Goal: Task Accomplishment & Management: Complete application form

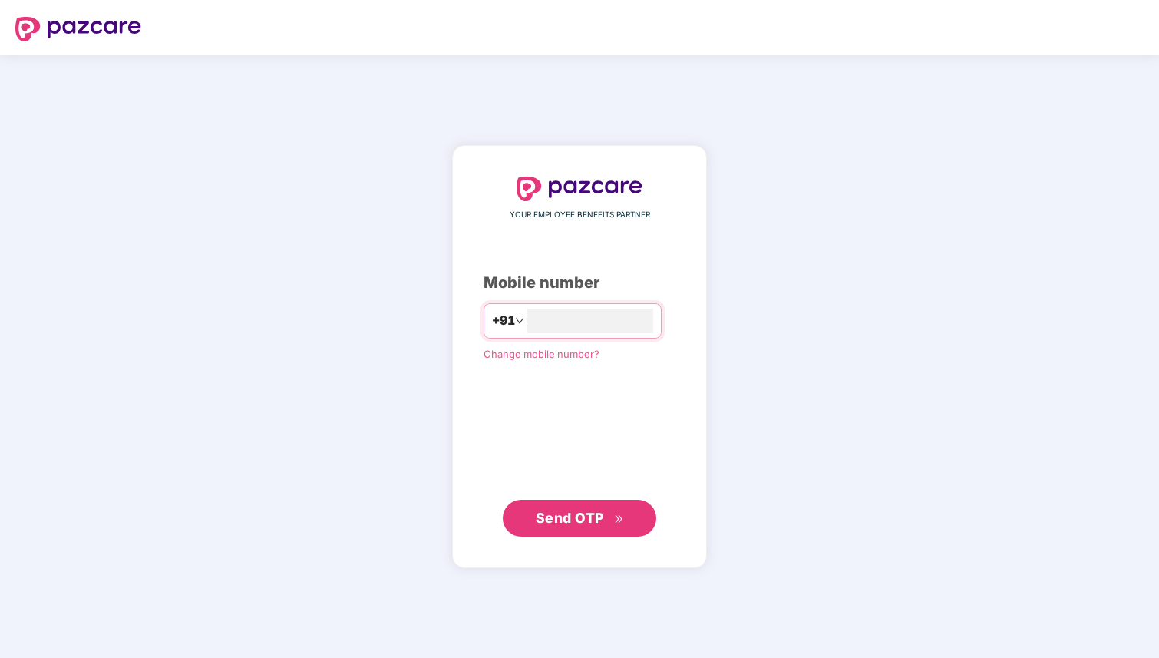
type input "**********"
click at [575, 531] on button "Send OTP" at bounding box center [579, 518] width 153 height 37
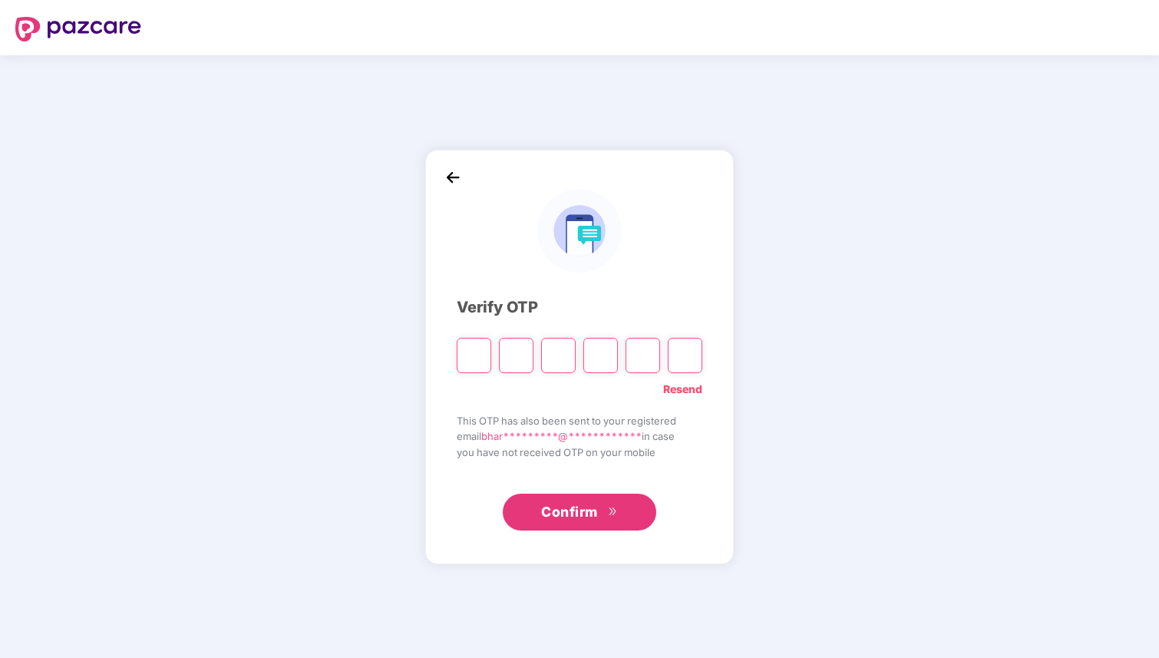
type input "*"
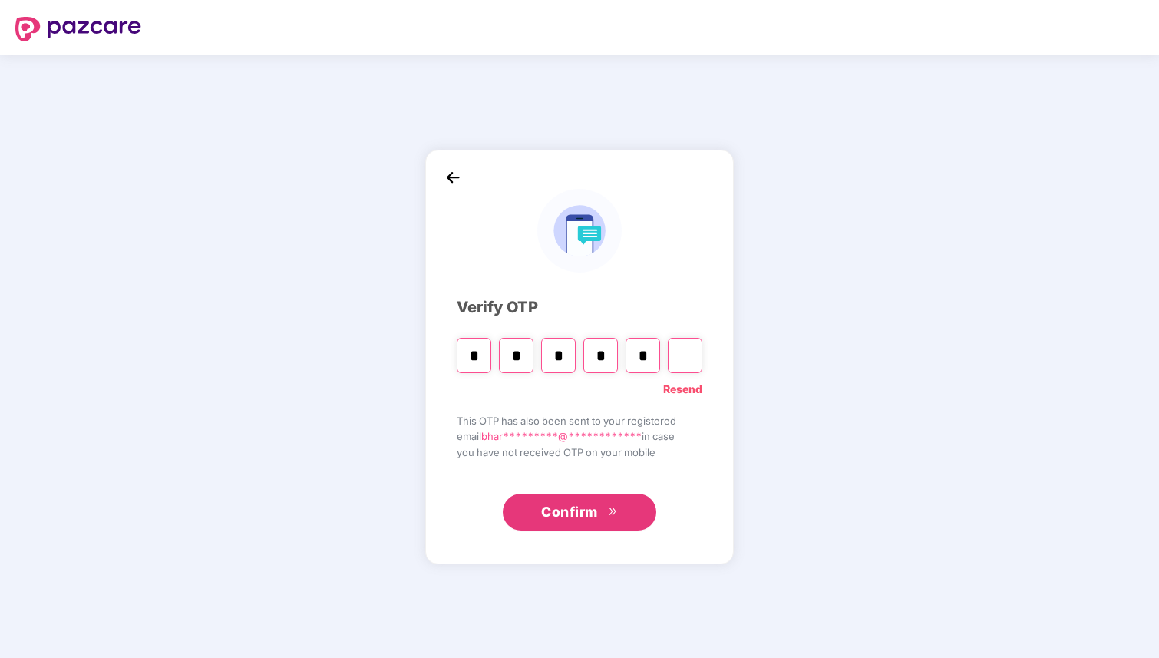
type input "*"
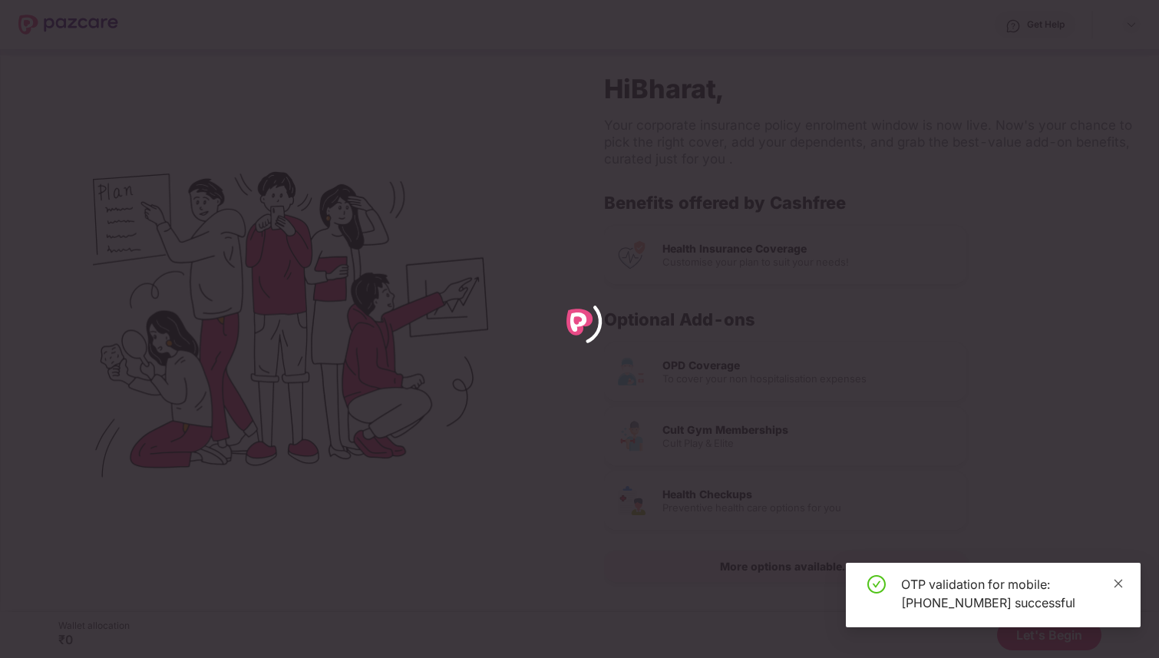
click at [1120, 582] on icon "close" at bounding box center [1118, 583] width 11 height 11
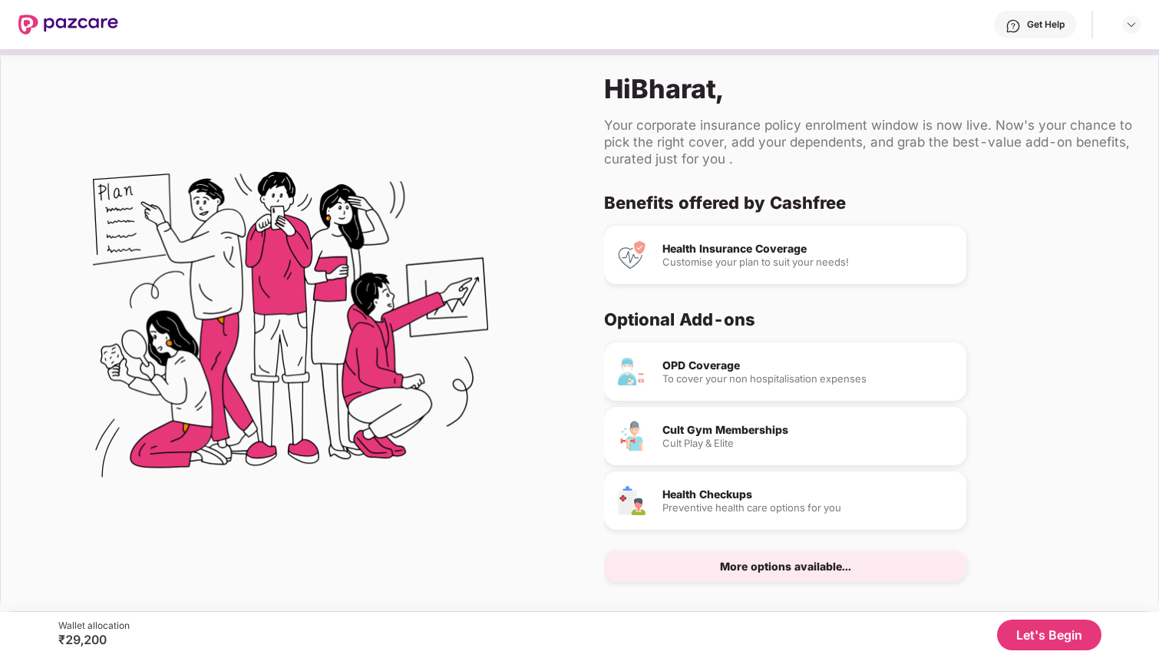
click at [1066, 631] on button "Let's Begin" at bounding box center [1049, 634] width 104 height 31
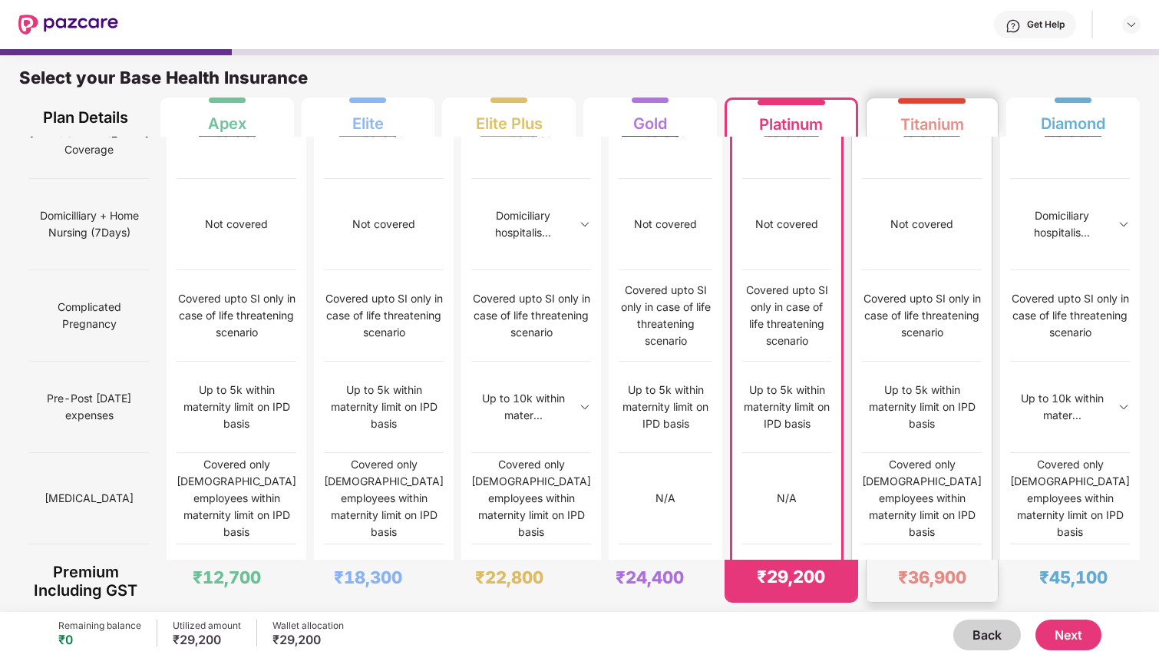
scroll to position [1060, 0]
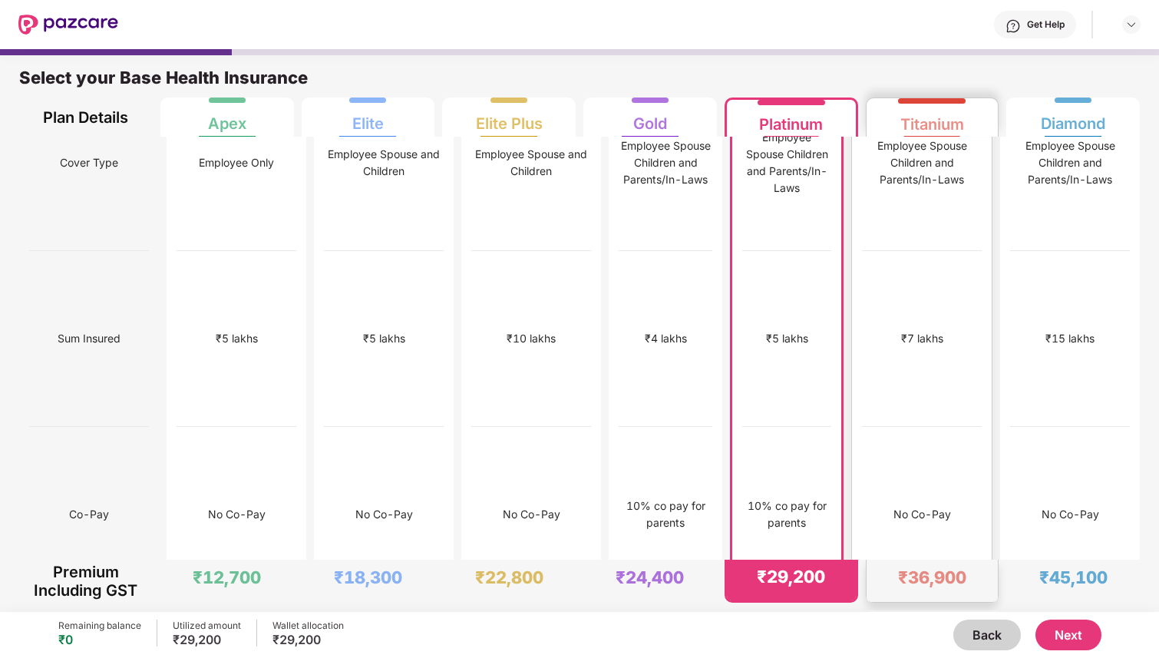
scroll to position [105, 0]
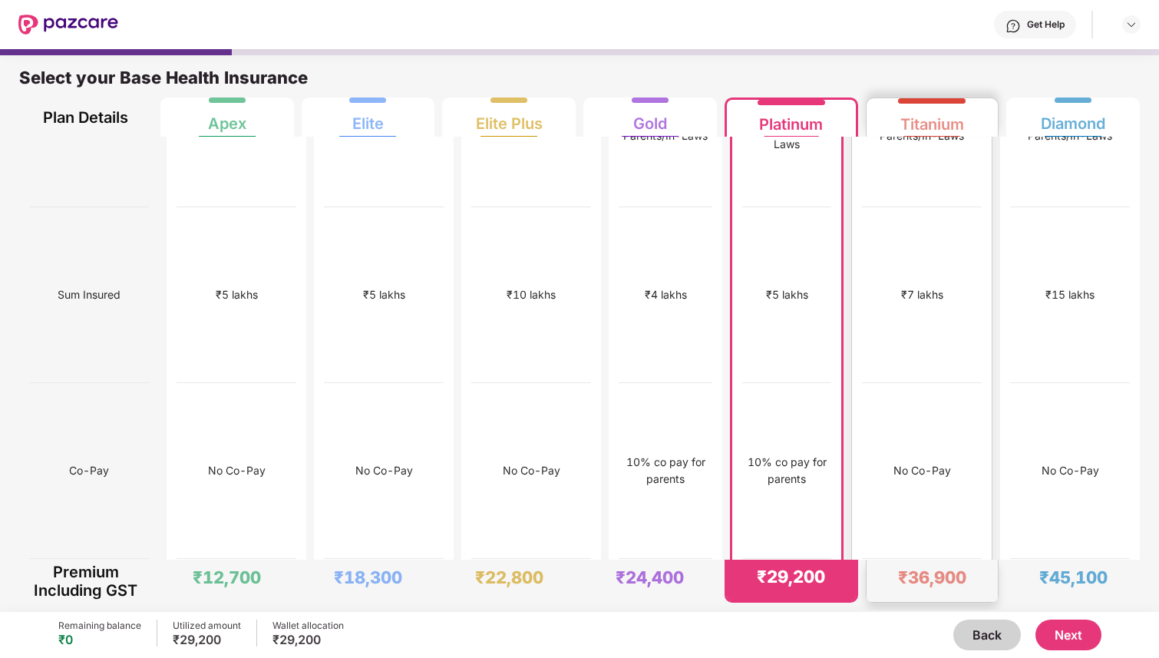
click at [932, 383] on div "No Co-Pay" at bounding box center [922, 471] width 120 height 176
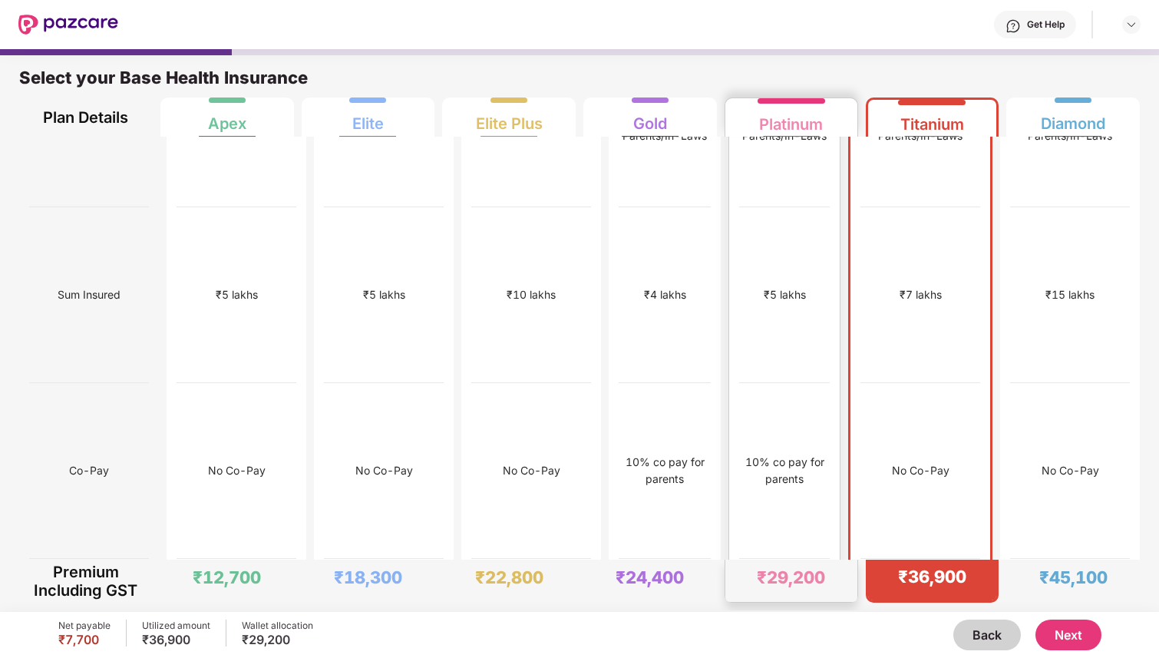
click at [786, 383] on div "10% co pay for parents" at bounding box center [784, 471] width 91 height 176
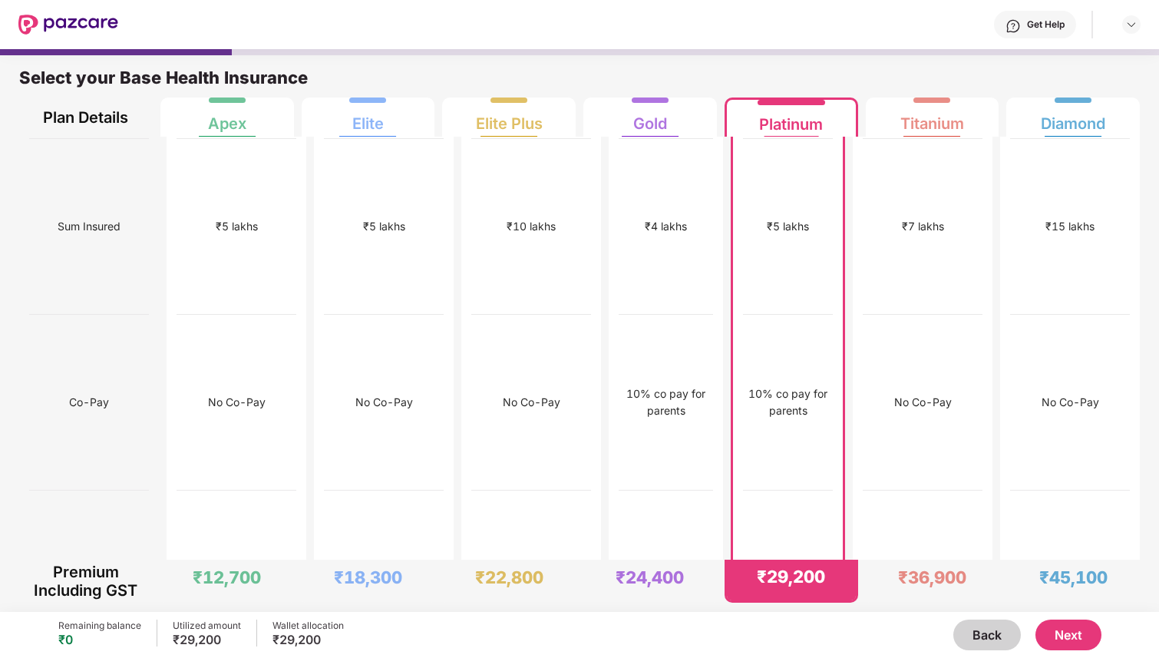
scroll to position [175, 0]
click at [918, 345] on div "No Co-Pay" at bounding box center [922, 401] width 120 height 176
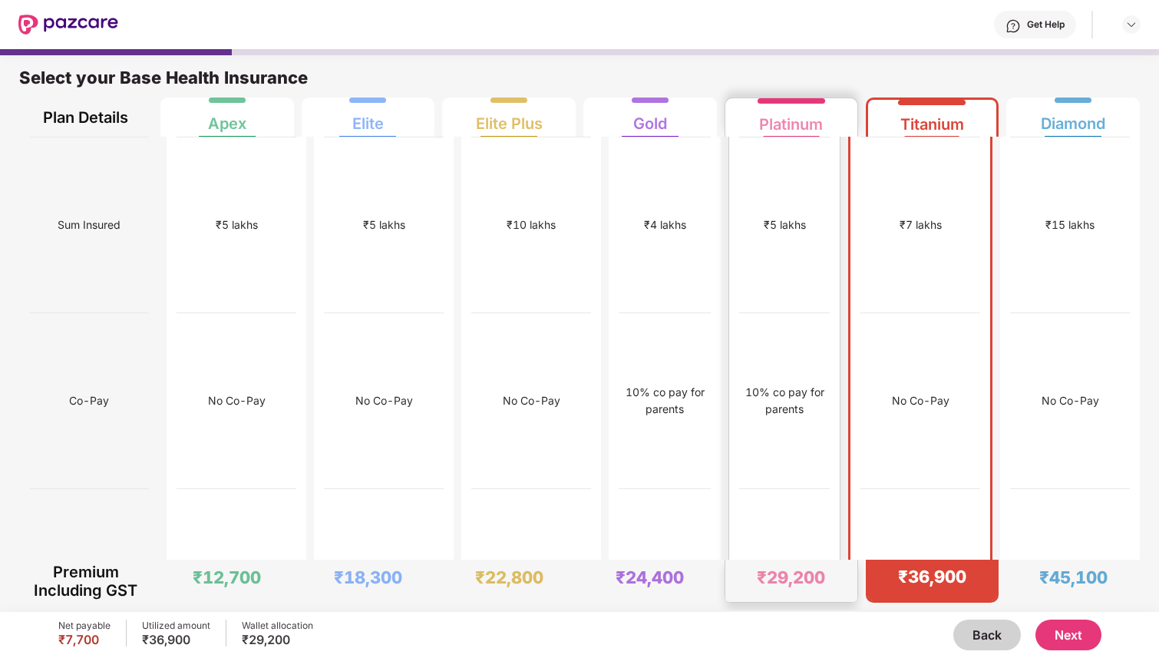
click at [817, 347] on div "10% co pay for parents" at bounding box center [784, 401] width 91 height 176
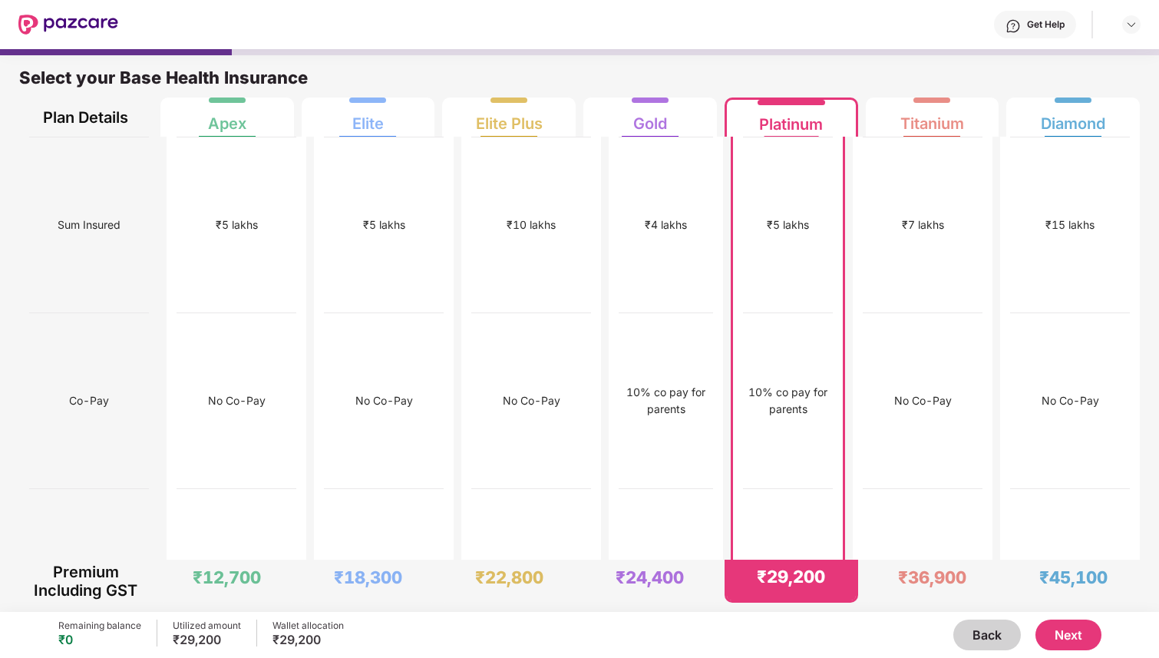
click at [1078, 628] on button "Next" at bounding box center [1068, 634] width 66 height 31
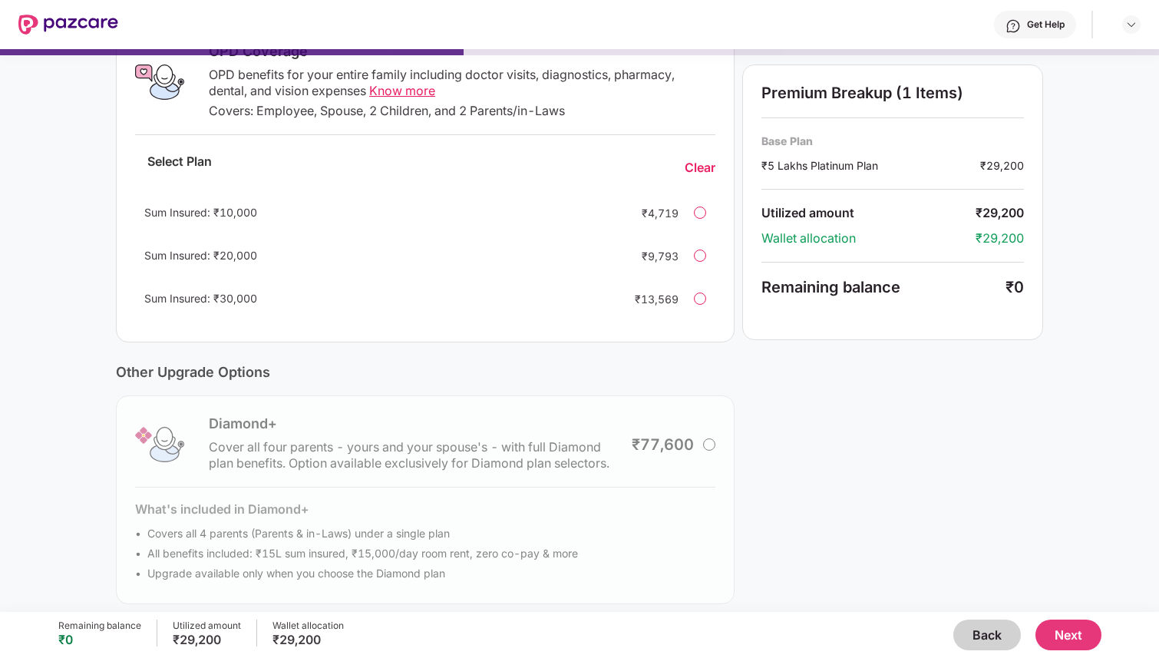
scroll to position [284, 0]
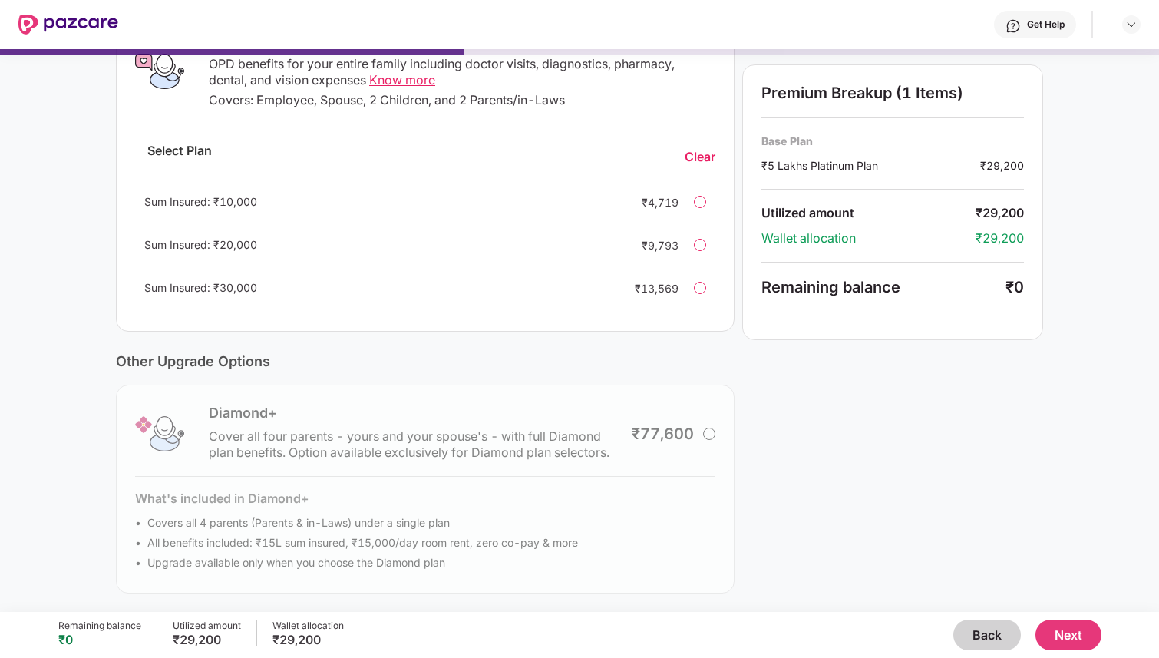
click at [1082, 637] on button "Next" at bounding box center [1068, 634] width 66 height 31
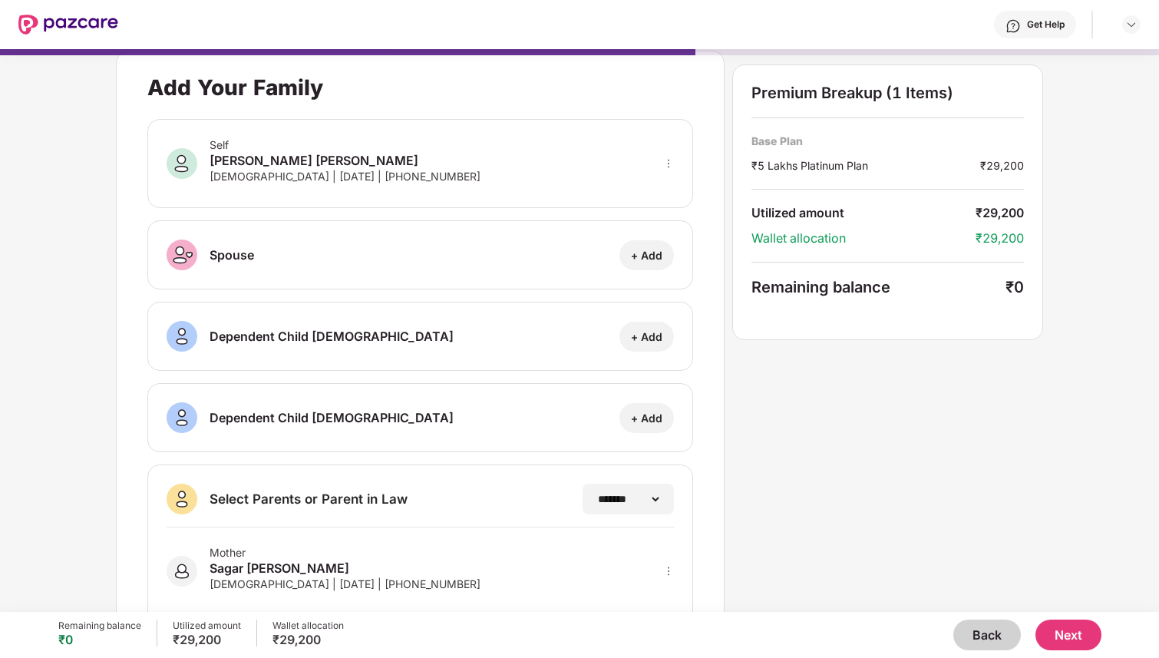
scroll to position [0, 0]
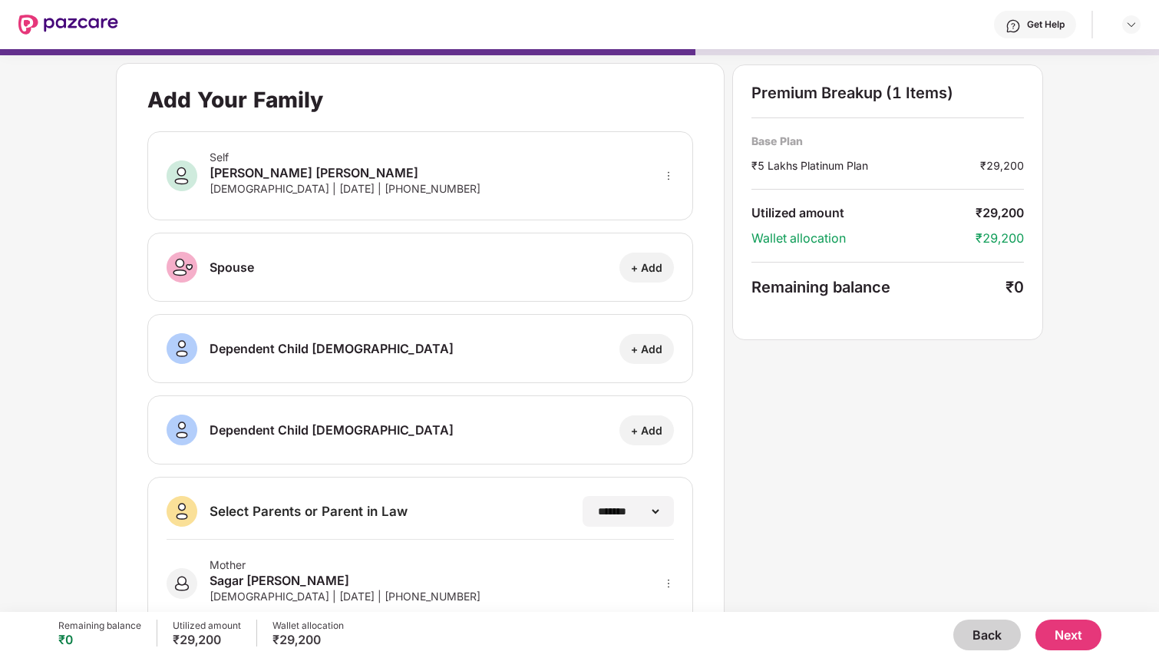
click at [1061, 629] on button "Next" at bounding box center [1068, 634] width 66 height 31
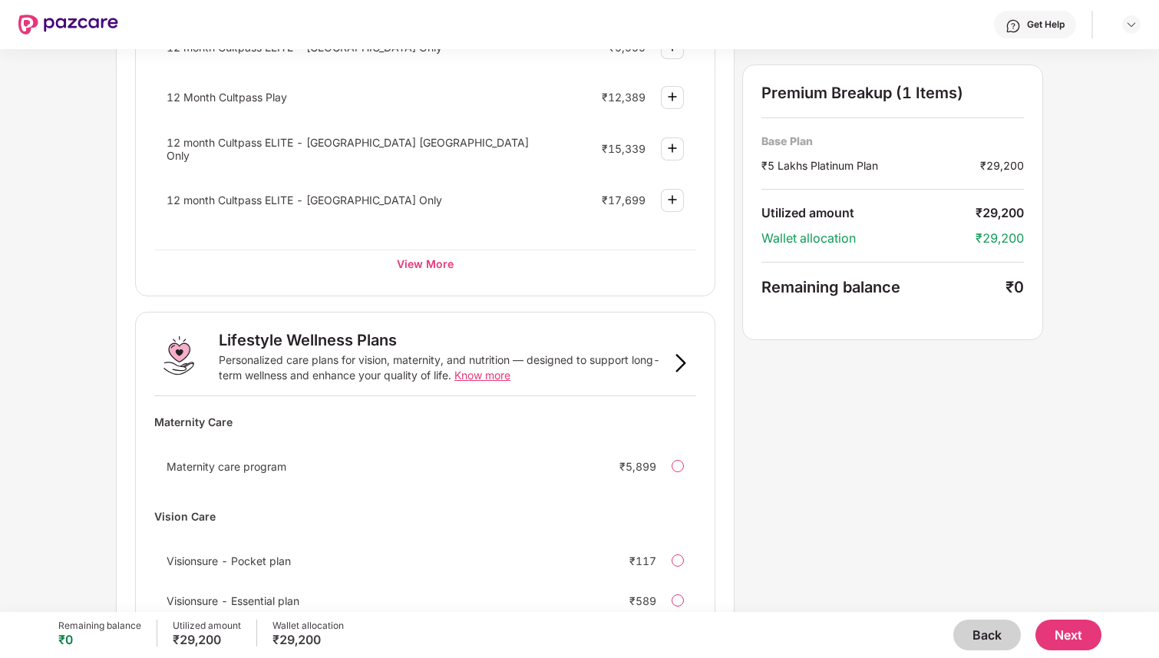
scroll to position [839, 0]
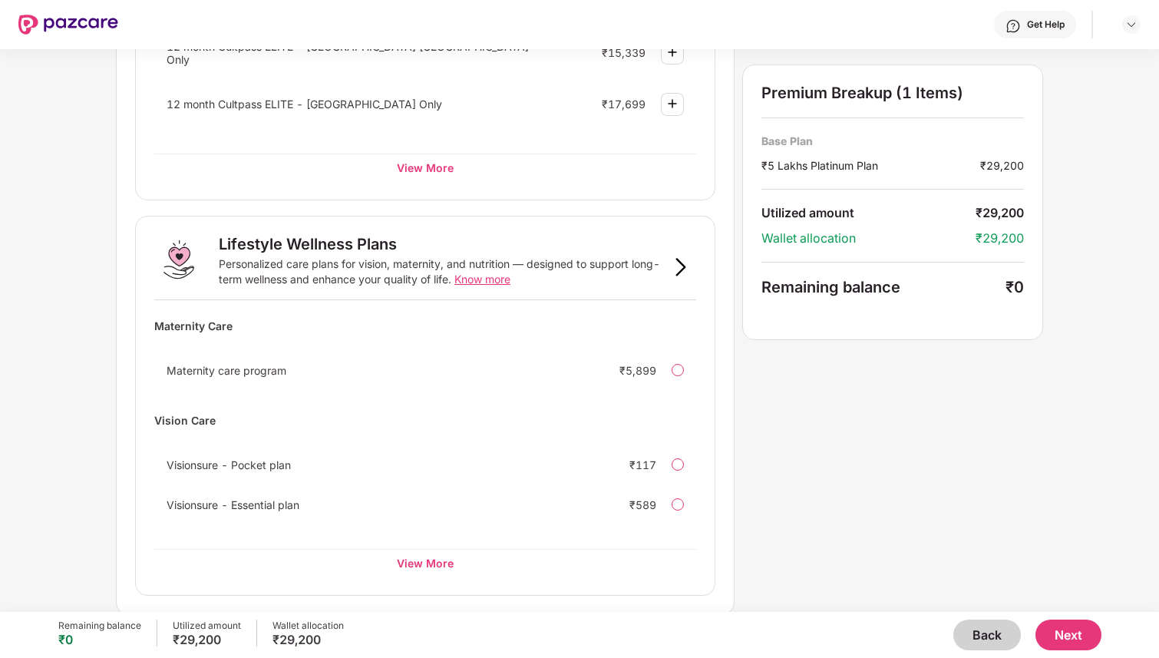
click at [1067, 637] on button "Next" at bounding box center [1068, 634] width 66 height 31
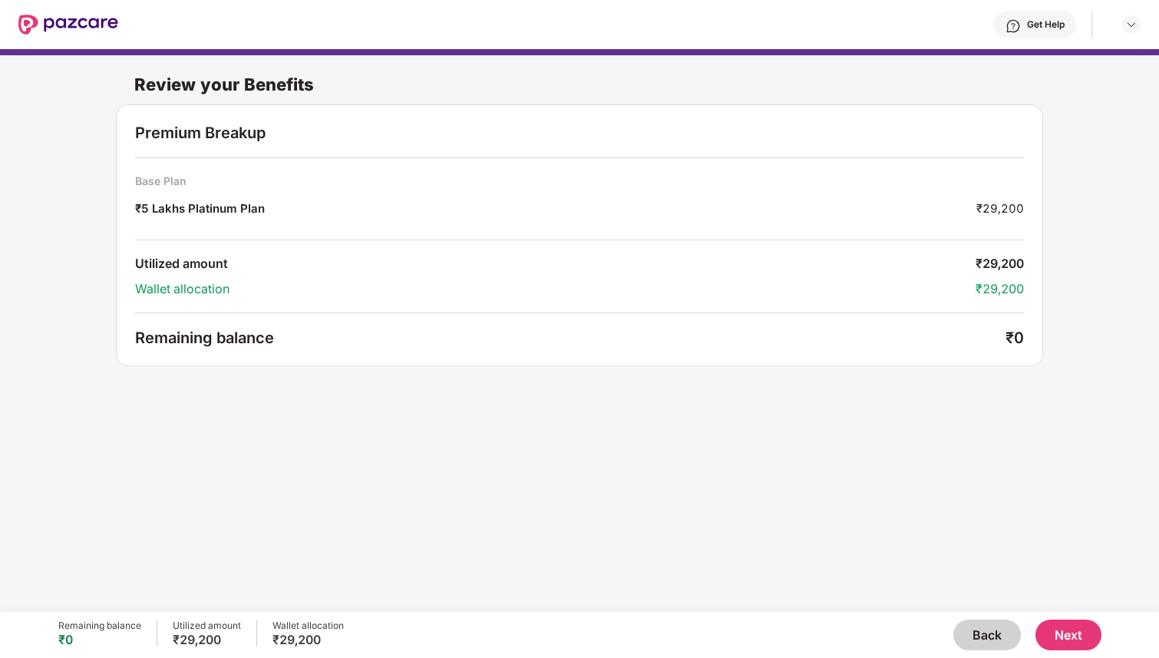
click at [1076, 632] on button "Next" at bounding box center [1068, 634] width 66 height 31
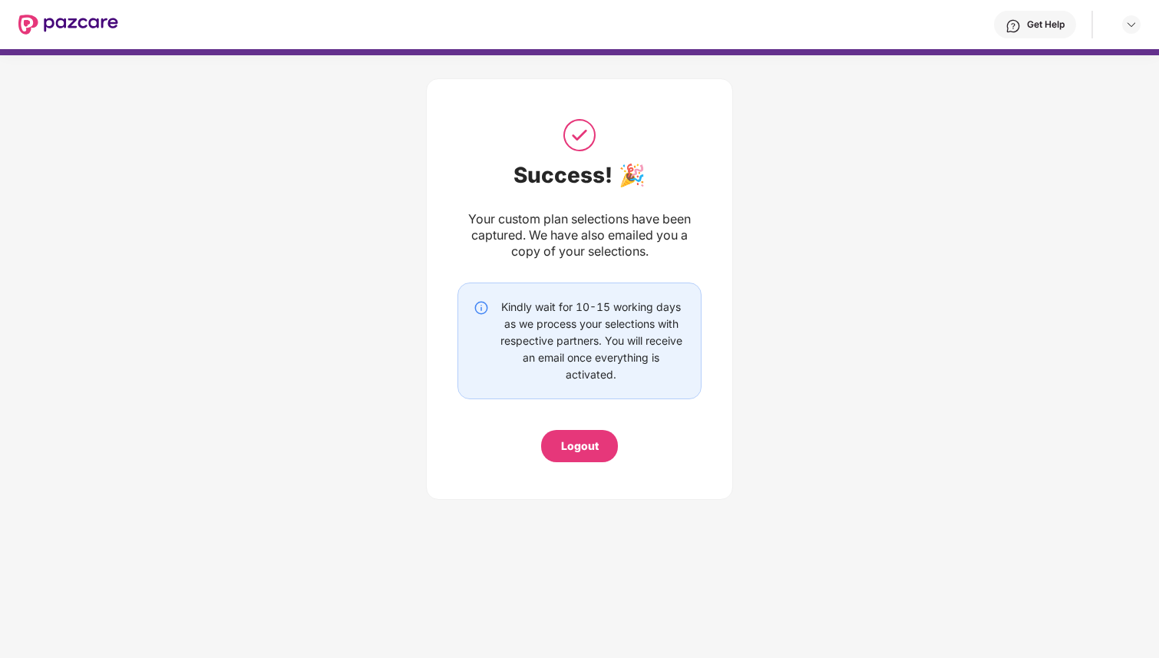
click at [583, 442] on div "Logout" at bounding box center [580, 445] width 38 height 17
